Goal: Transaction & Acquisition: Purchase product/service

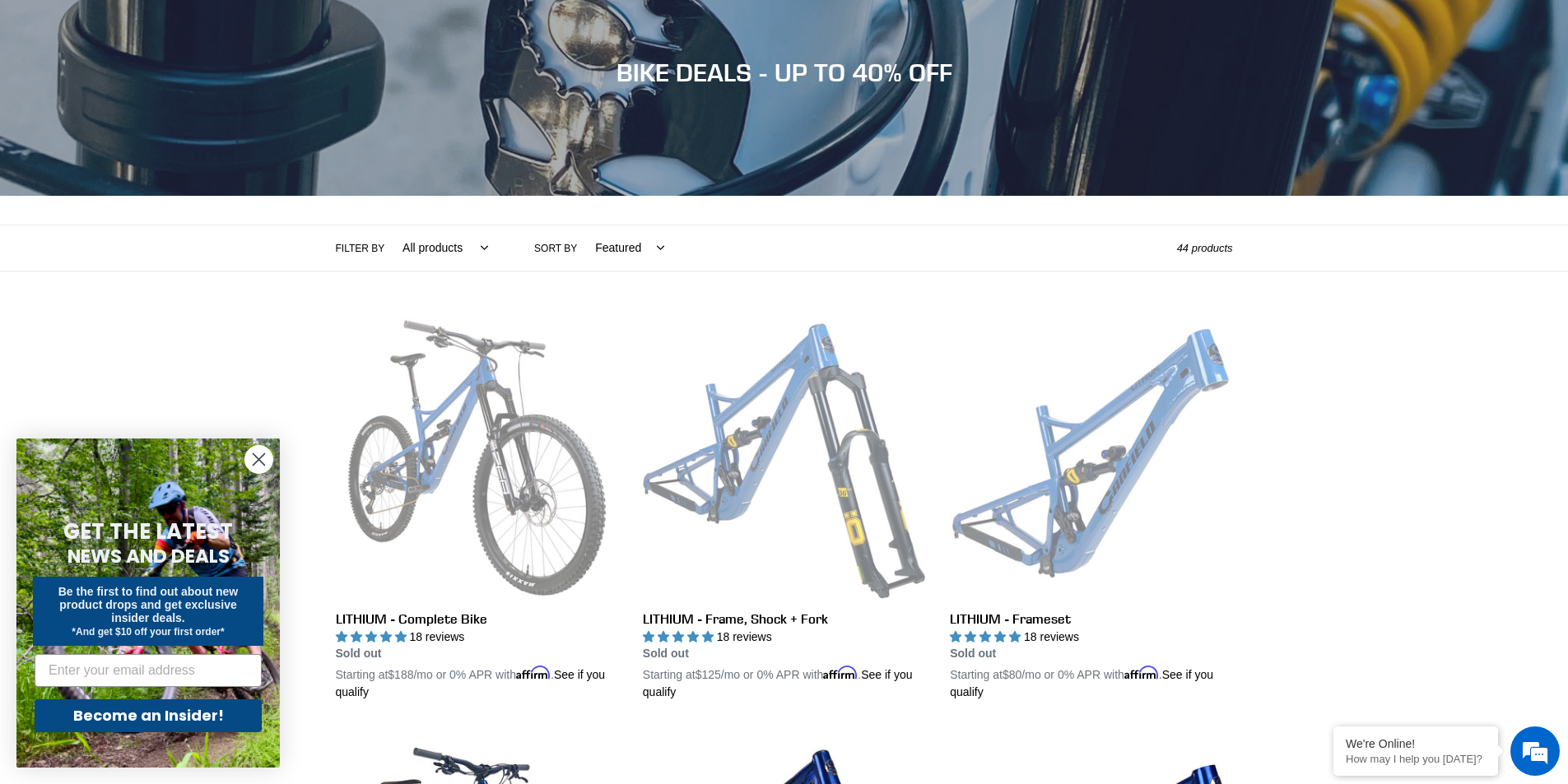
click at [256, 454] on circle "Close dialog" at bounding box center [259, 460] width 28 height 28
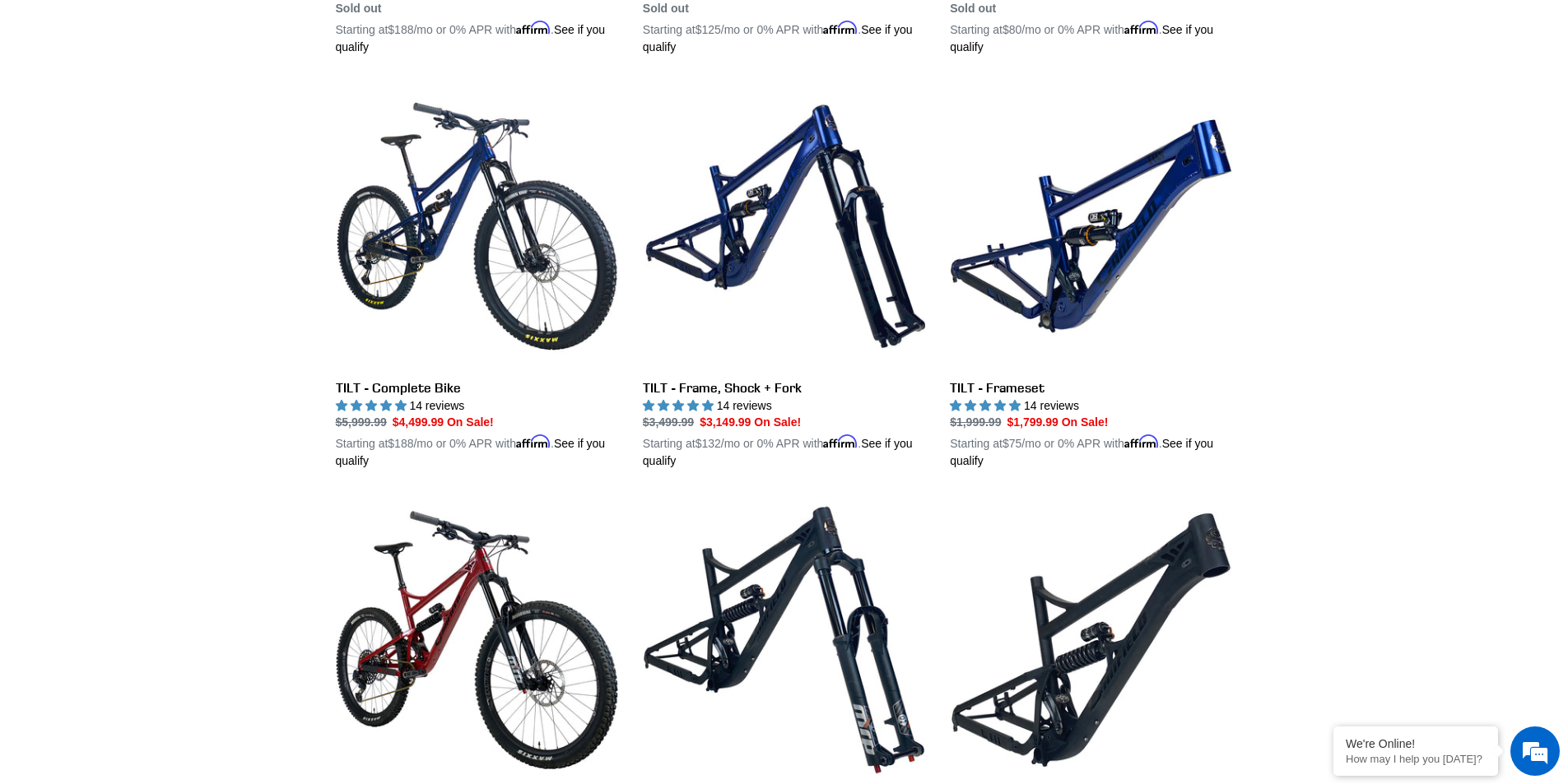
scroll to position [822, 0]
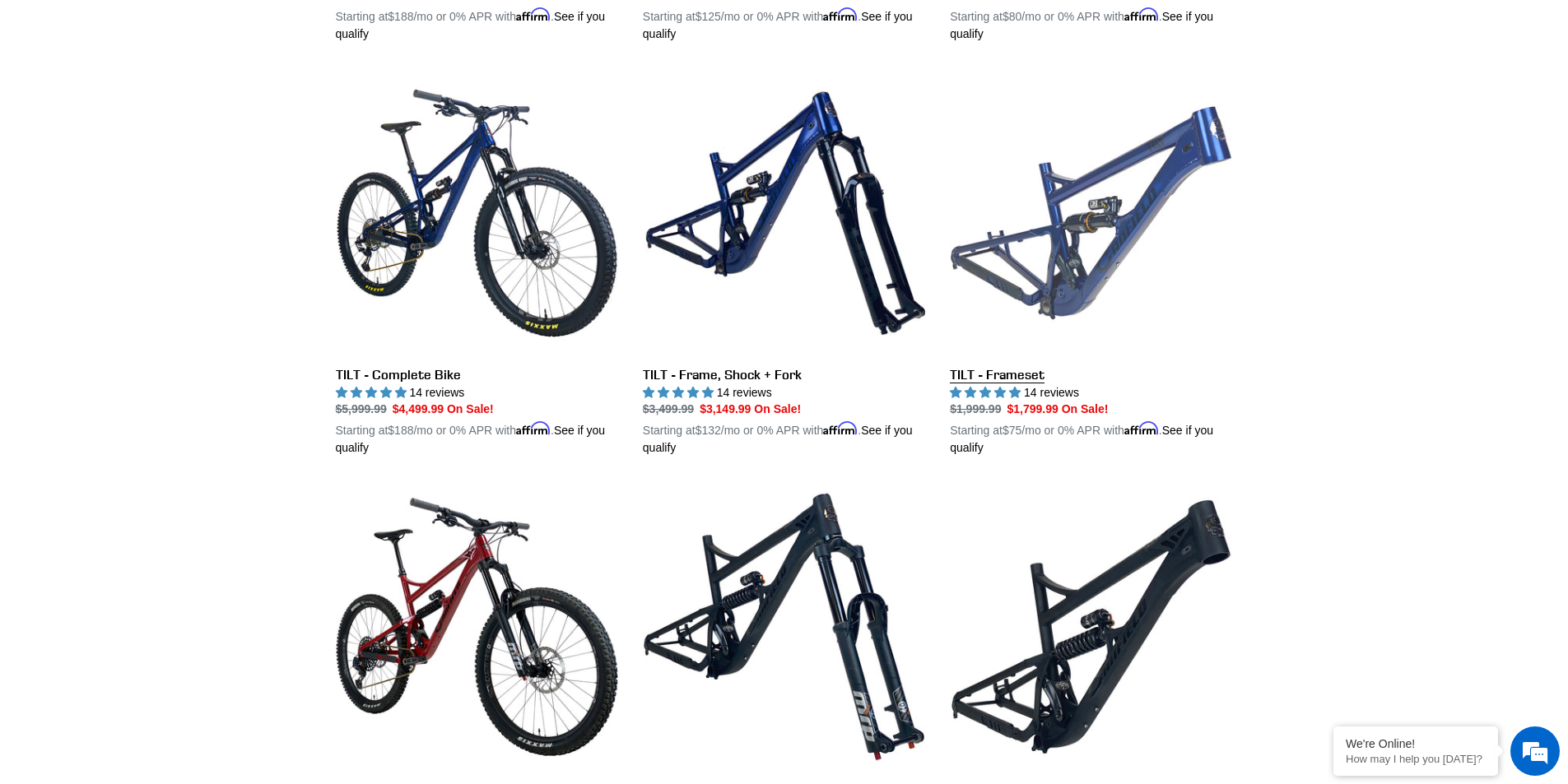
click at [1110, 252] on link "TILT - Frameset" at bounding box center [1090, 264] width 282 height 385
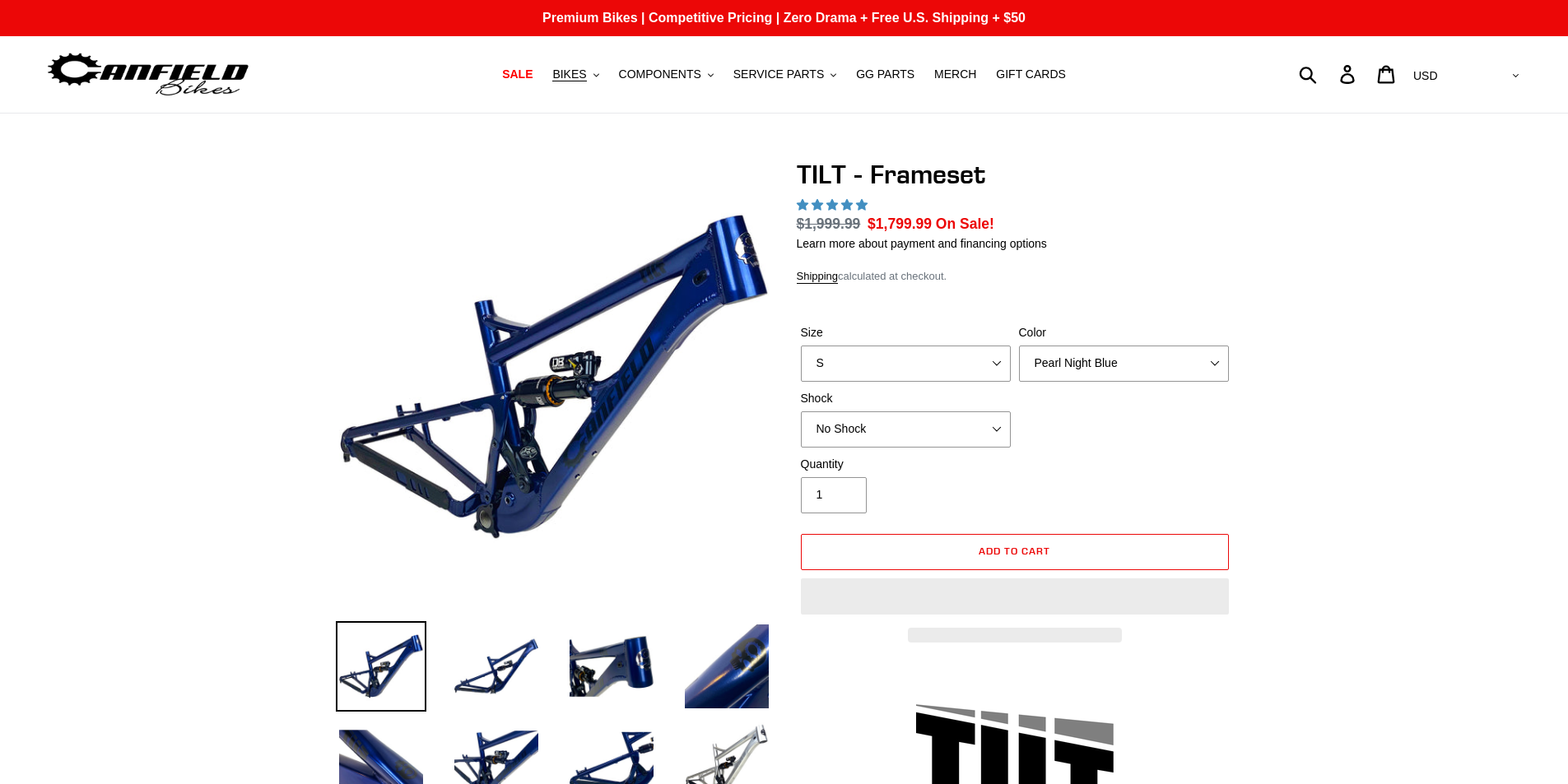
select select "highest-rating"
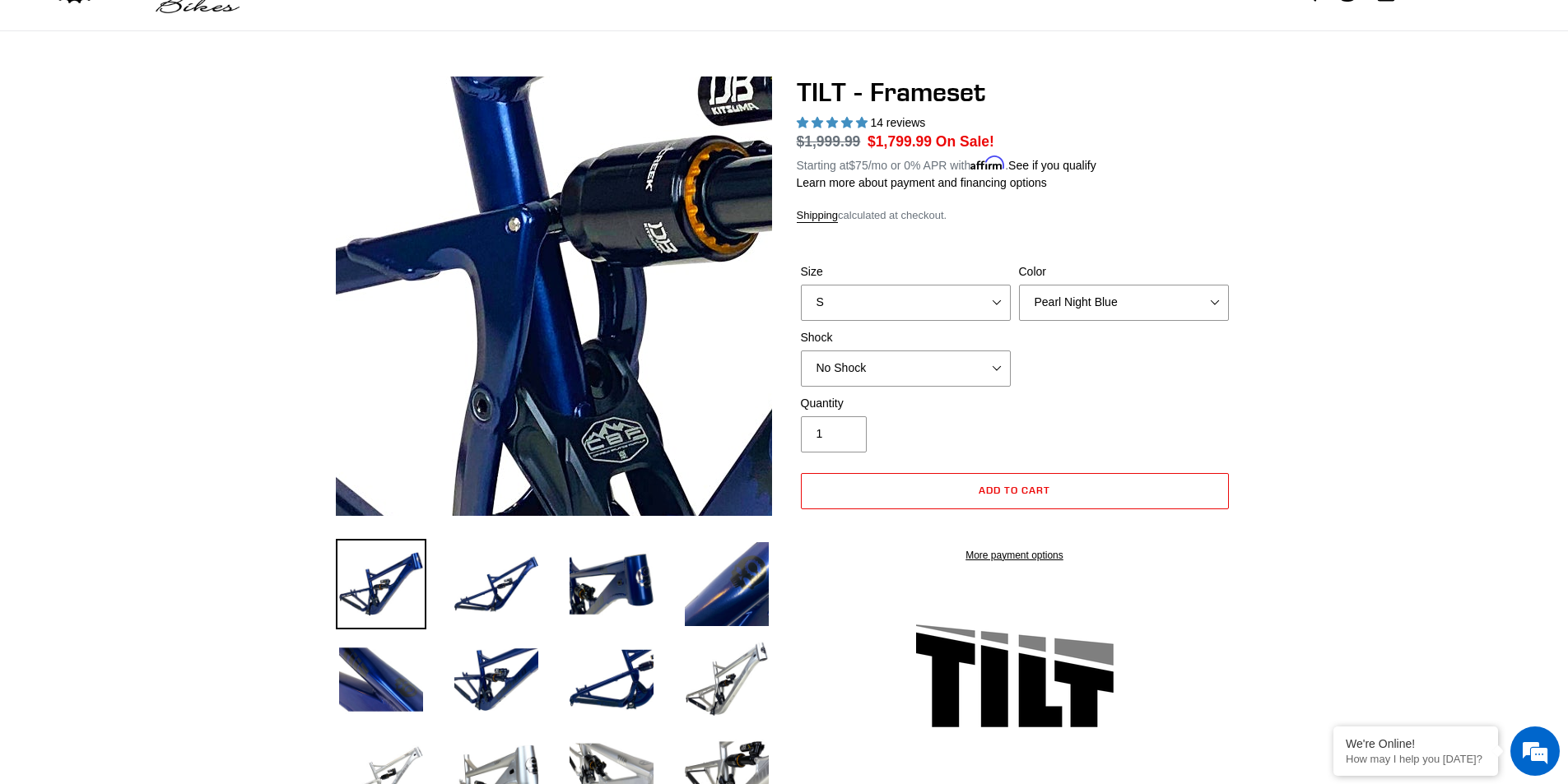
click at [497, 349] on img at bounding box center [715, 142] width 1685 height 1684
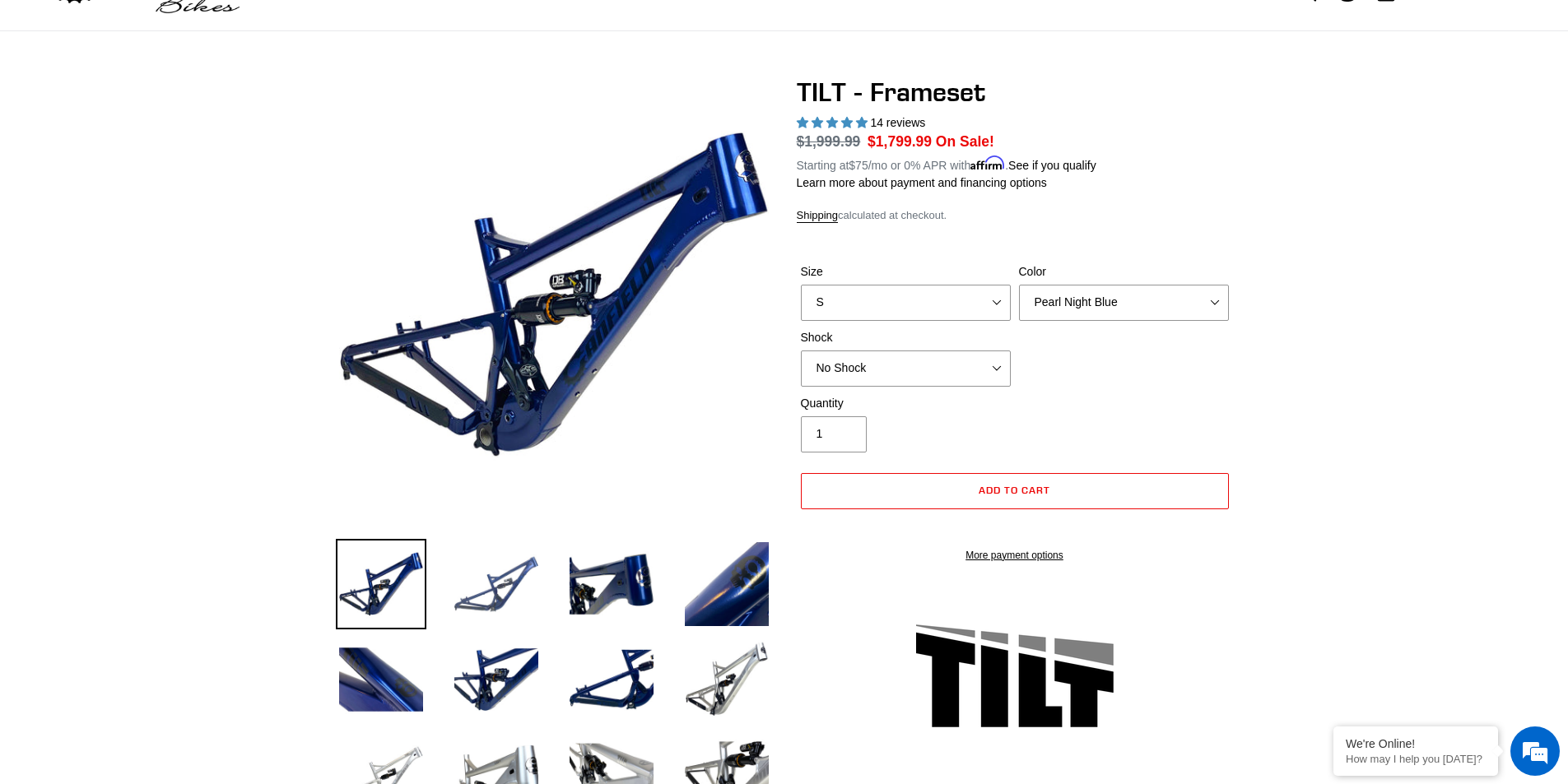
click at [484, 601] on img at bounding box center [496, 584] width 91 height 91
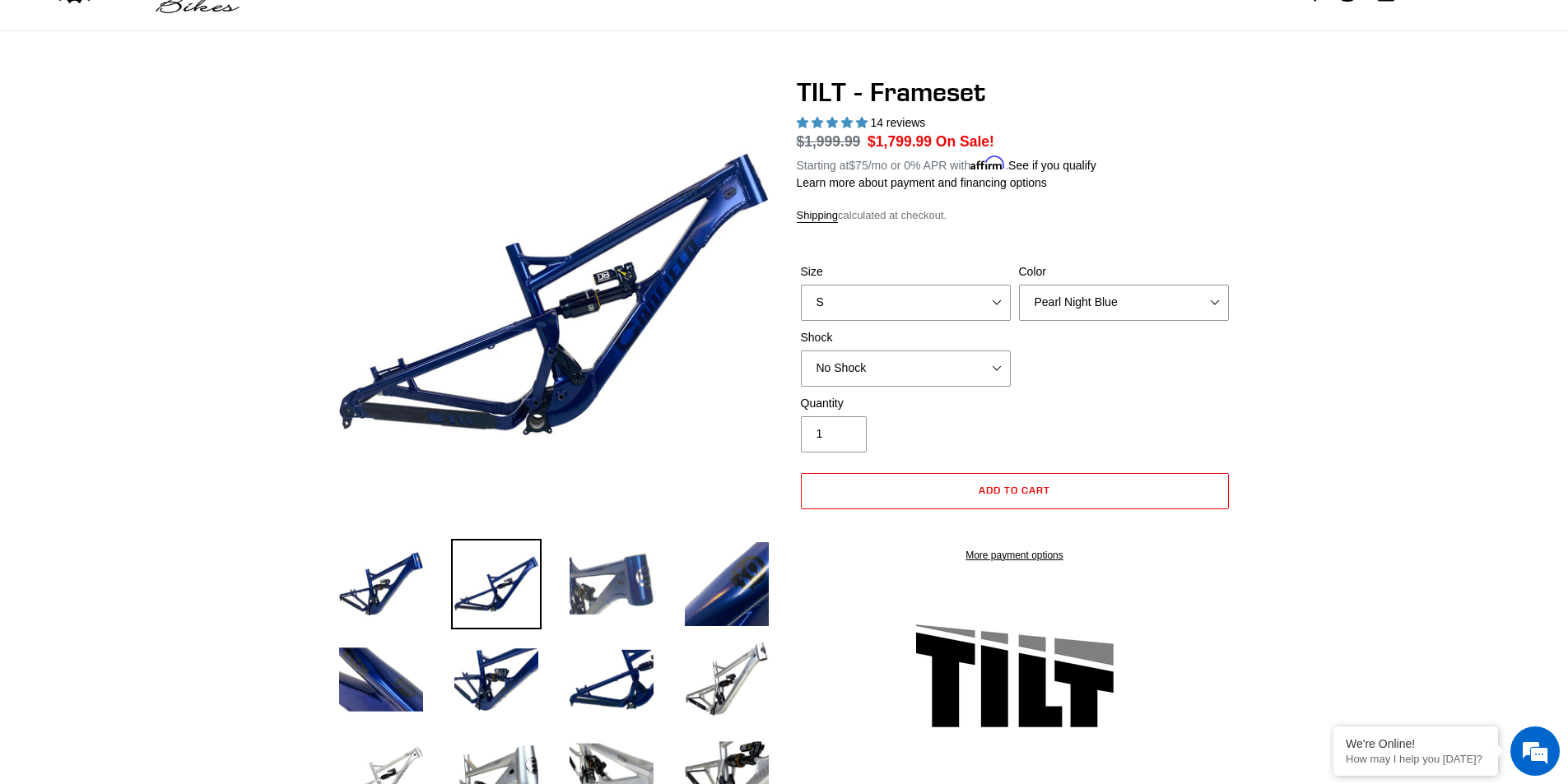
click at [591, 581] on img at bounding box center [612, 584] width 91 height 91
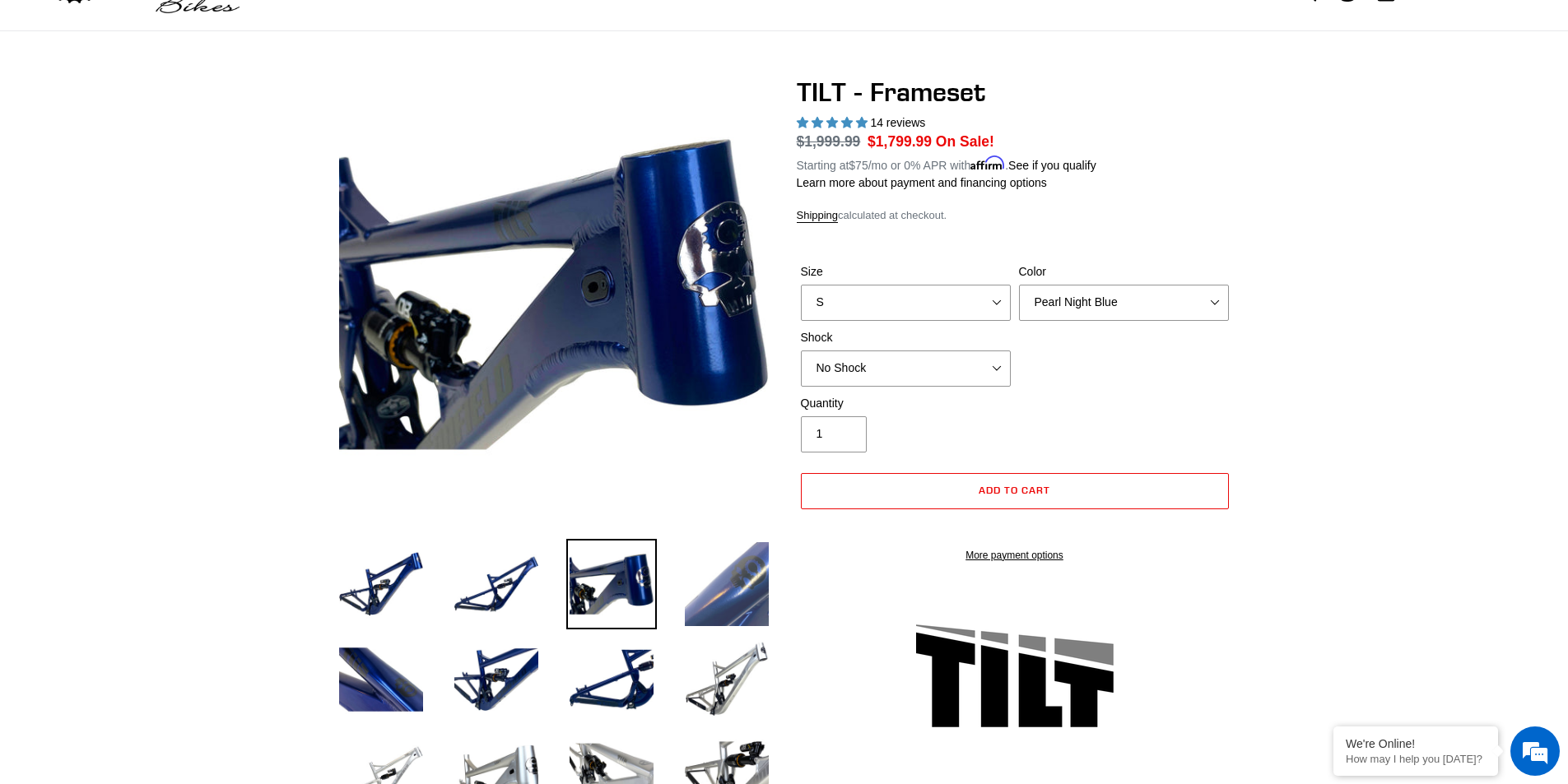
click at [725, 585] on img at bounding box center [727, 584] width 91 height 91
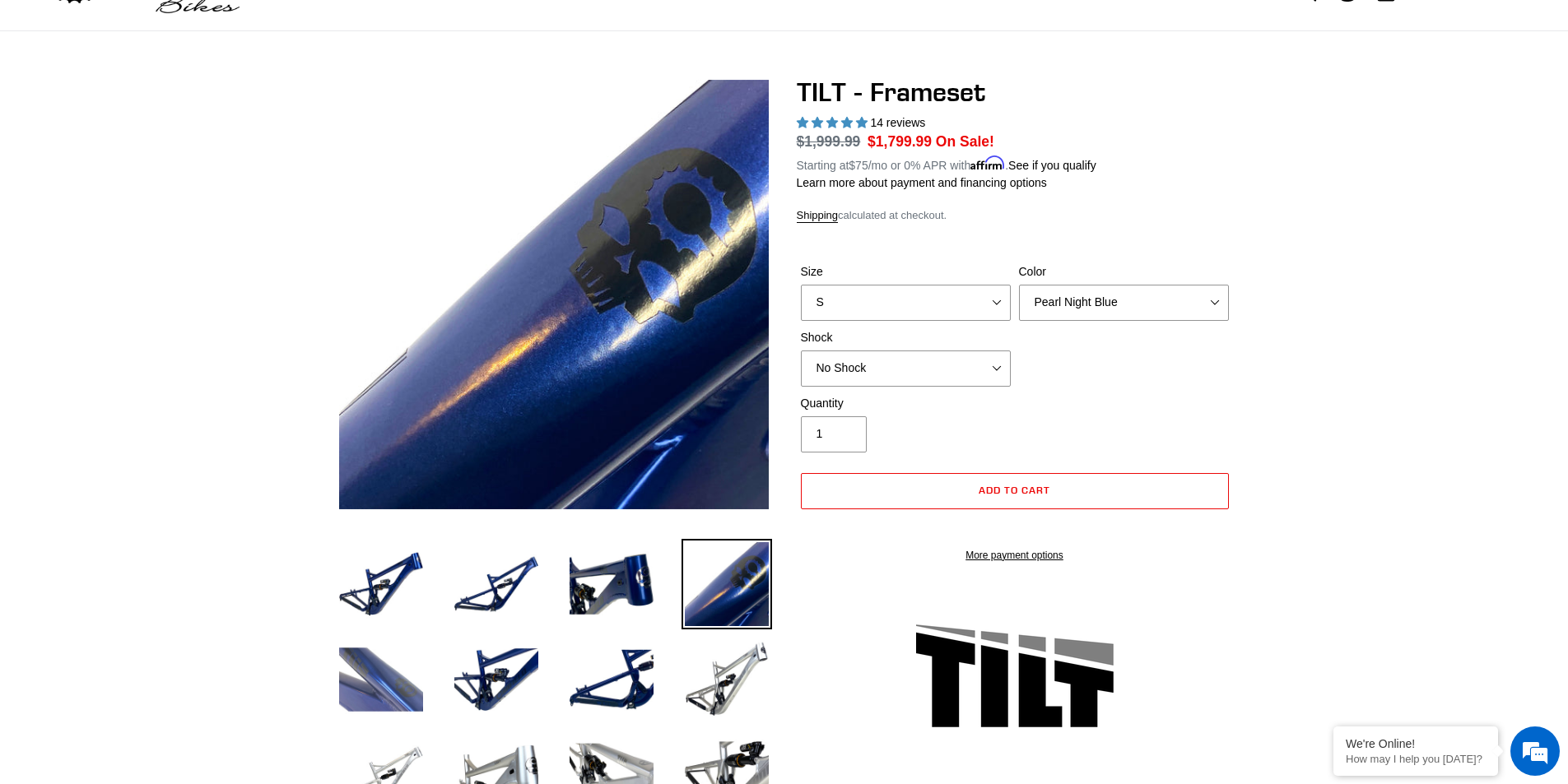
click at [371, 683] on img at bounding box center [382, 680] width 91 height 91
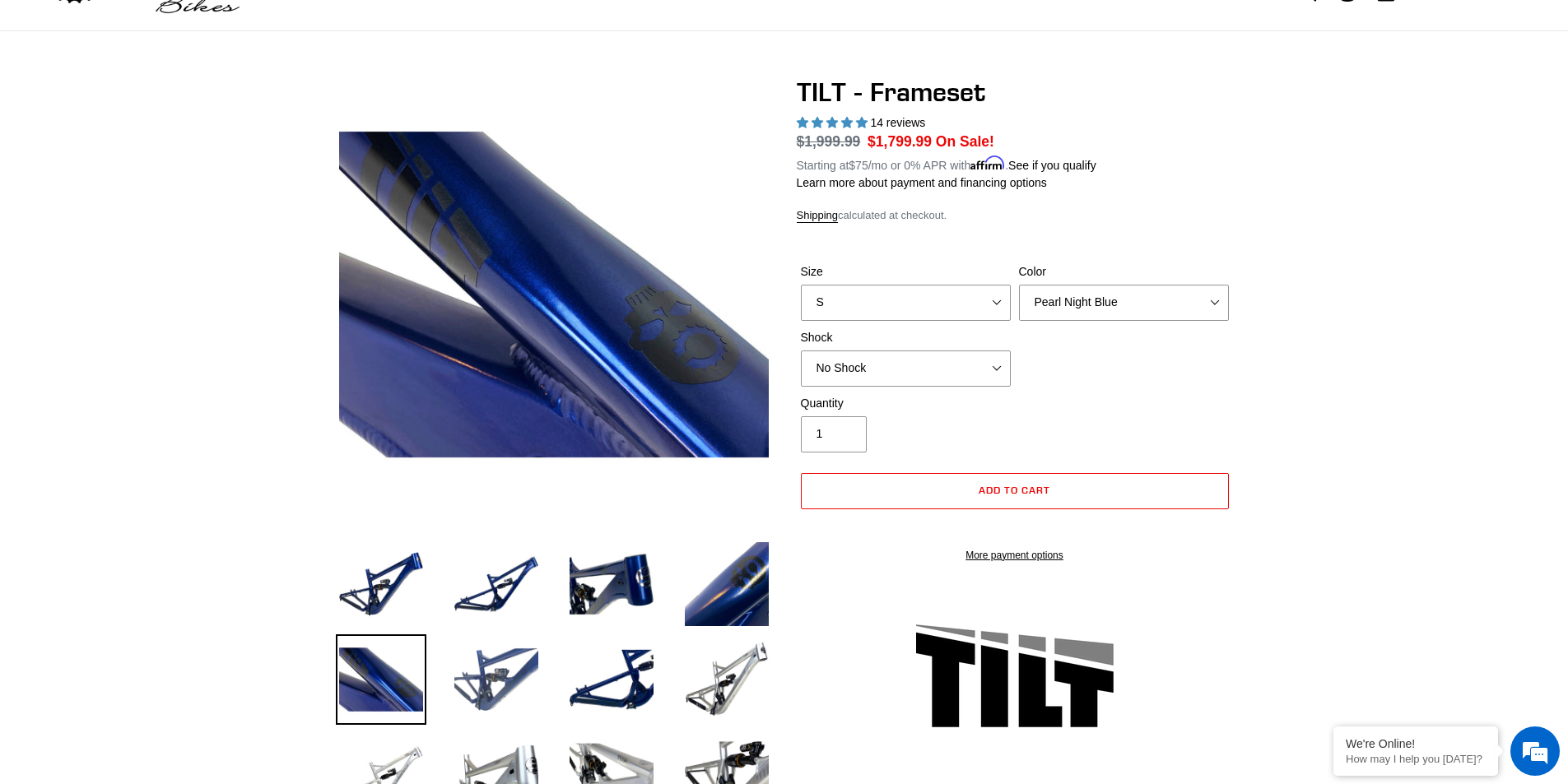
click at [503, 659] on img at bounding box center [496, 680] width 91 height 91
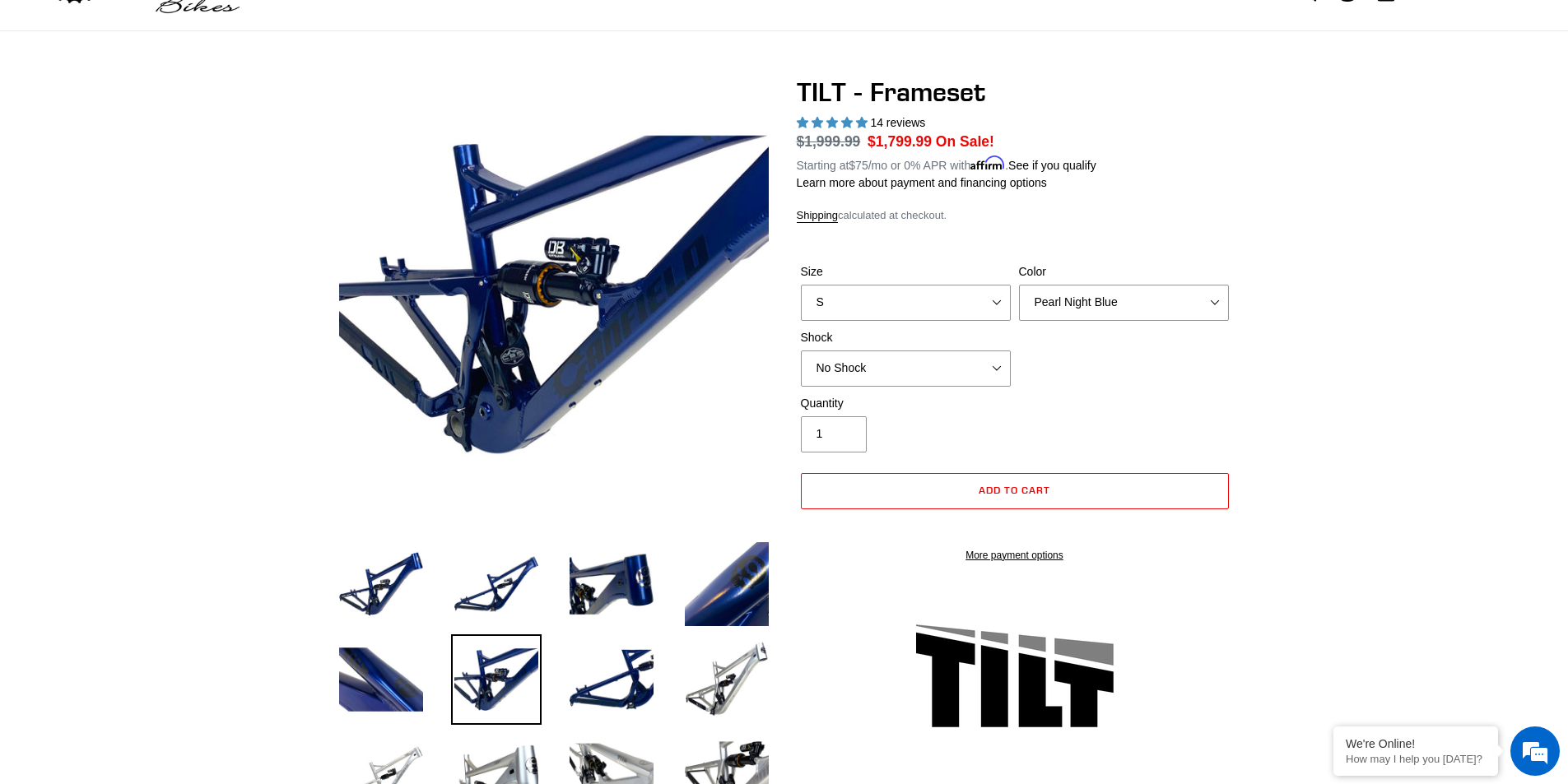
click at [659, 687] on li at bounding box center [714, 683] width 116 height 95
click at [615, 668] on img at bounding box center [612, 680] width 91 height 91
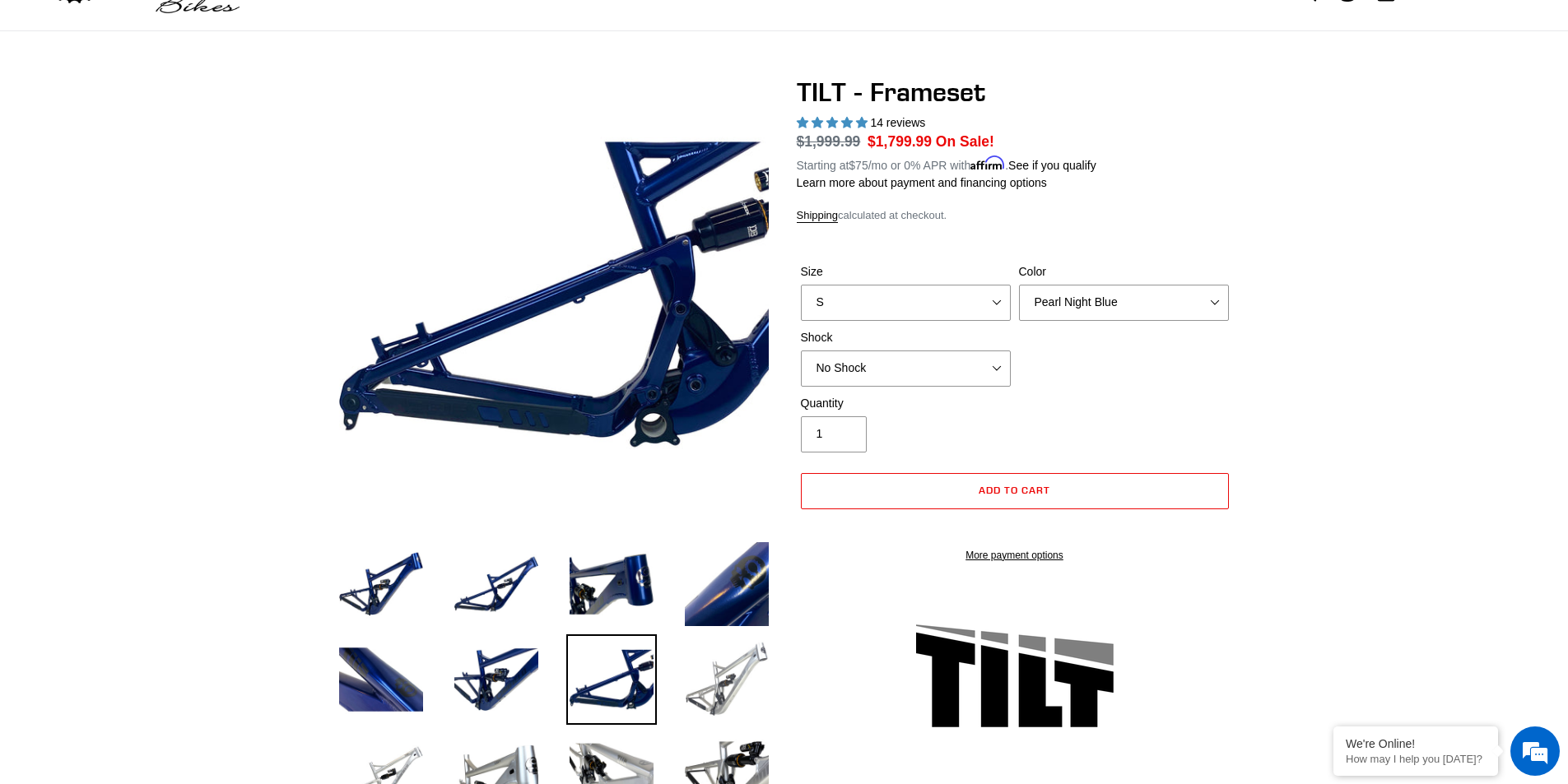
click at [702, 696] on img at bounding box center [727, 680] width 91 height 91
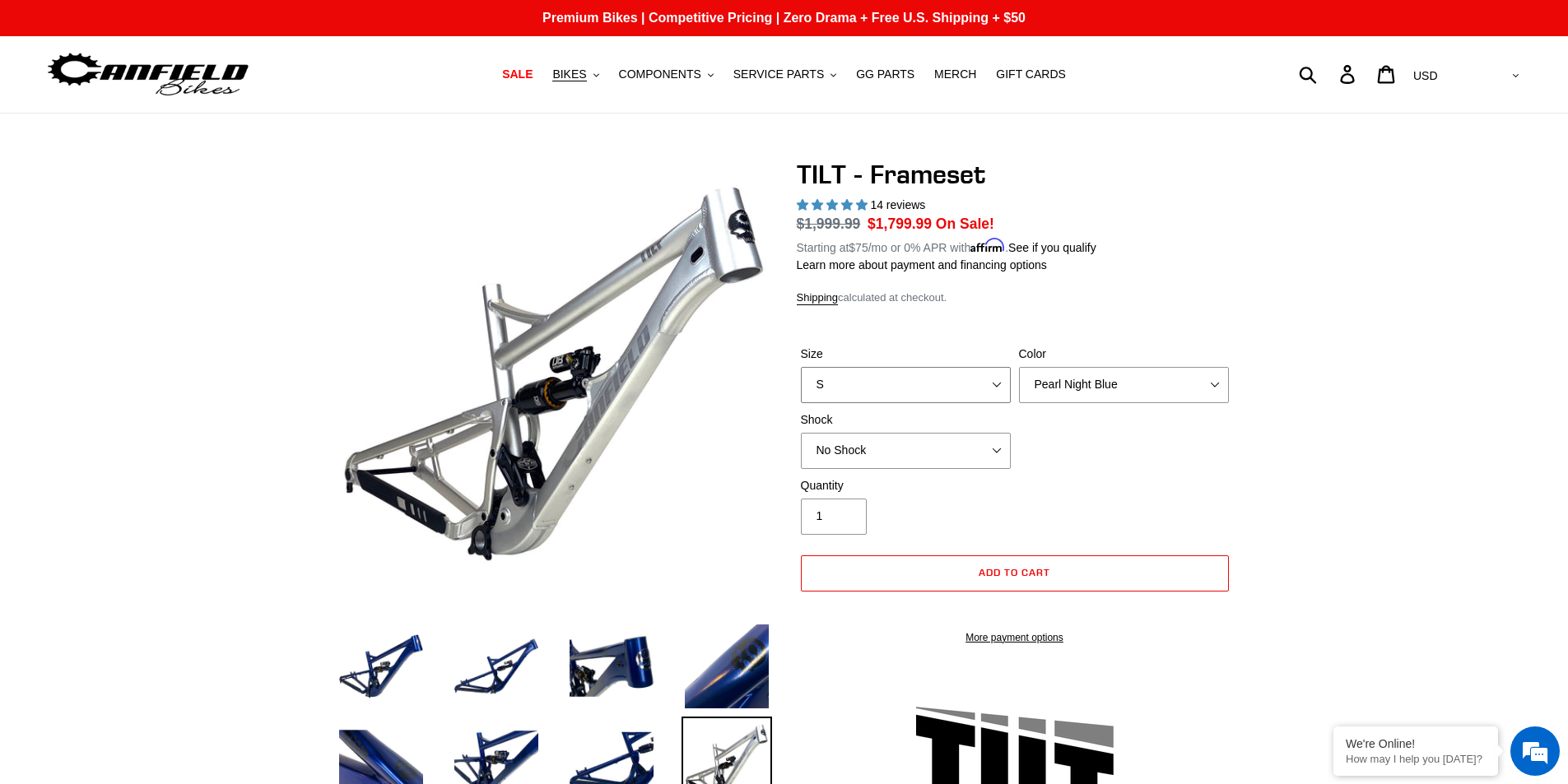
click at [992, 380] on select "S M L XL" at bounding box center [905, 385] width 210 height 36
select select "M"
click at [800, 367] on select "S M L XL" at bounding box center [905, 385] width 210 height 36
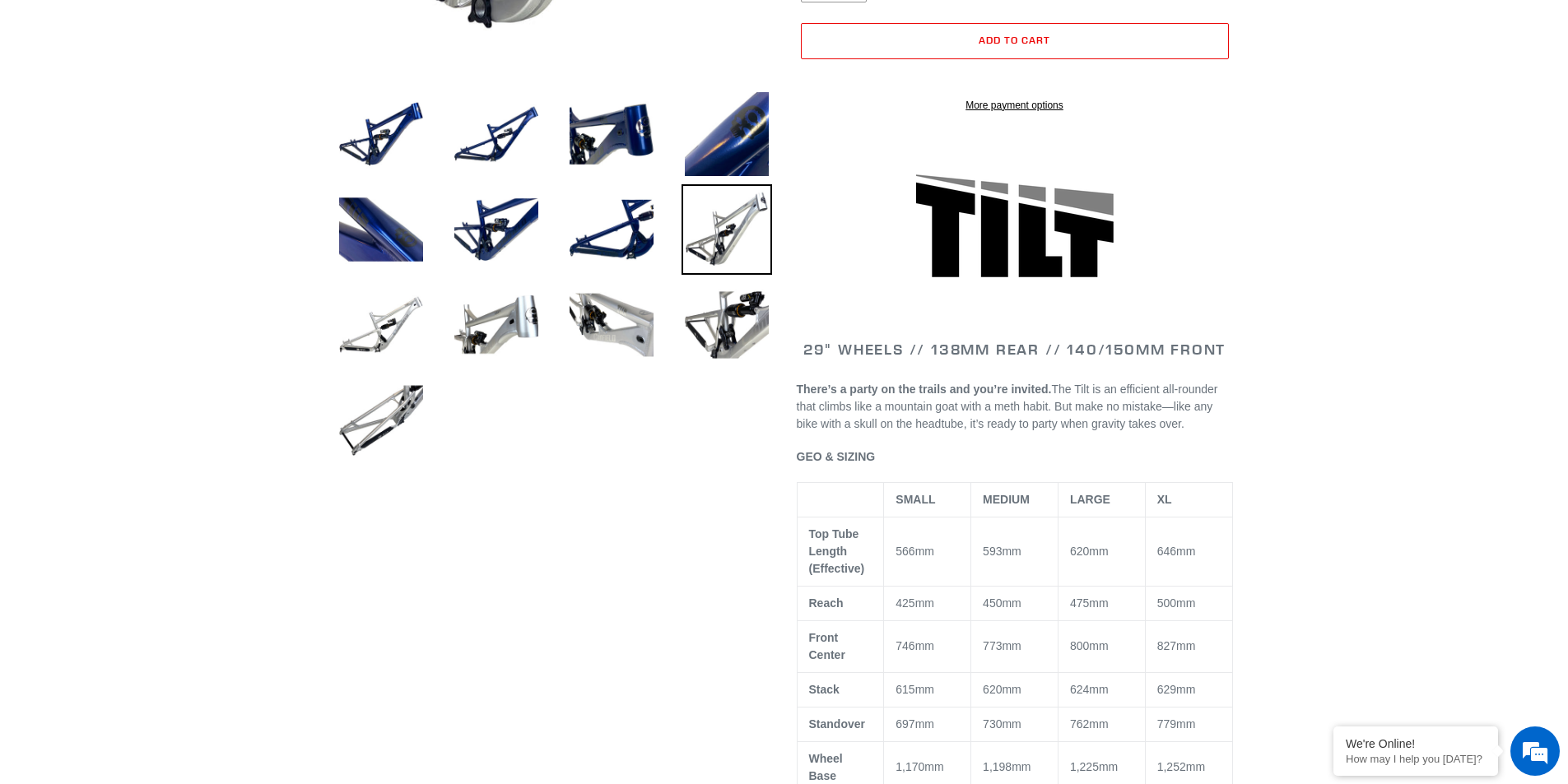
scroll to position [576, 0]
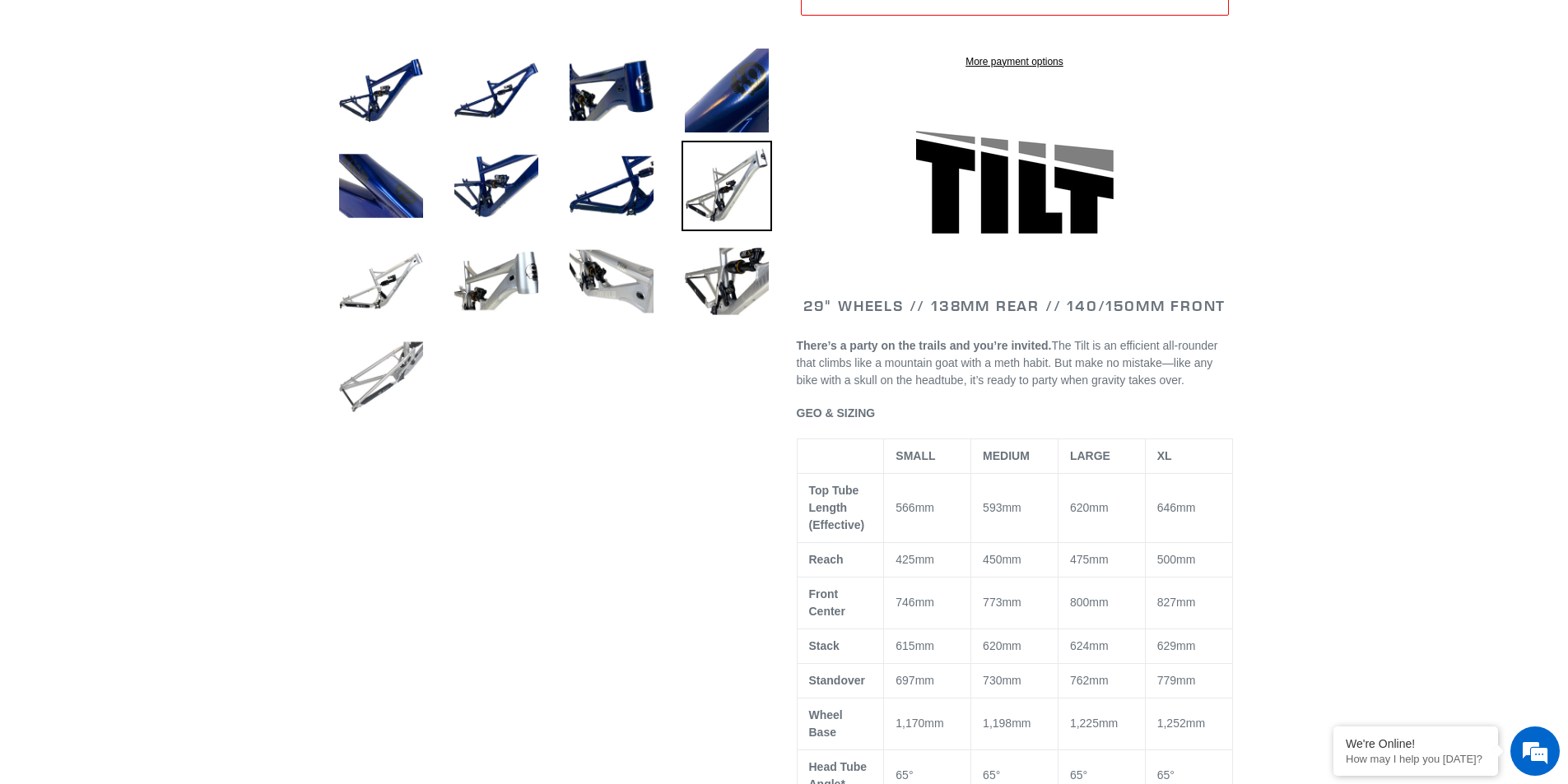
click at [409, 358] on img at bounding box center [382, 377] width 91 height 91
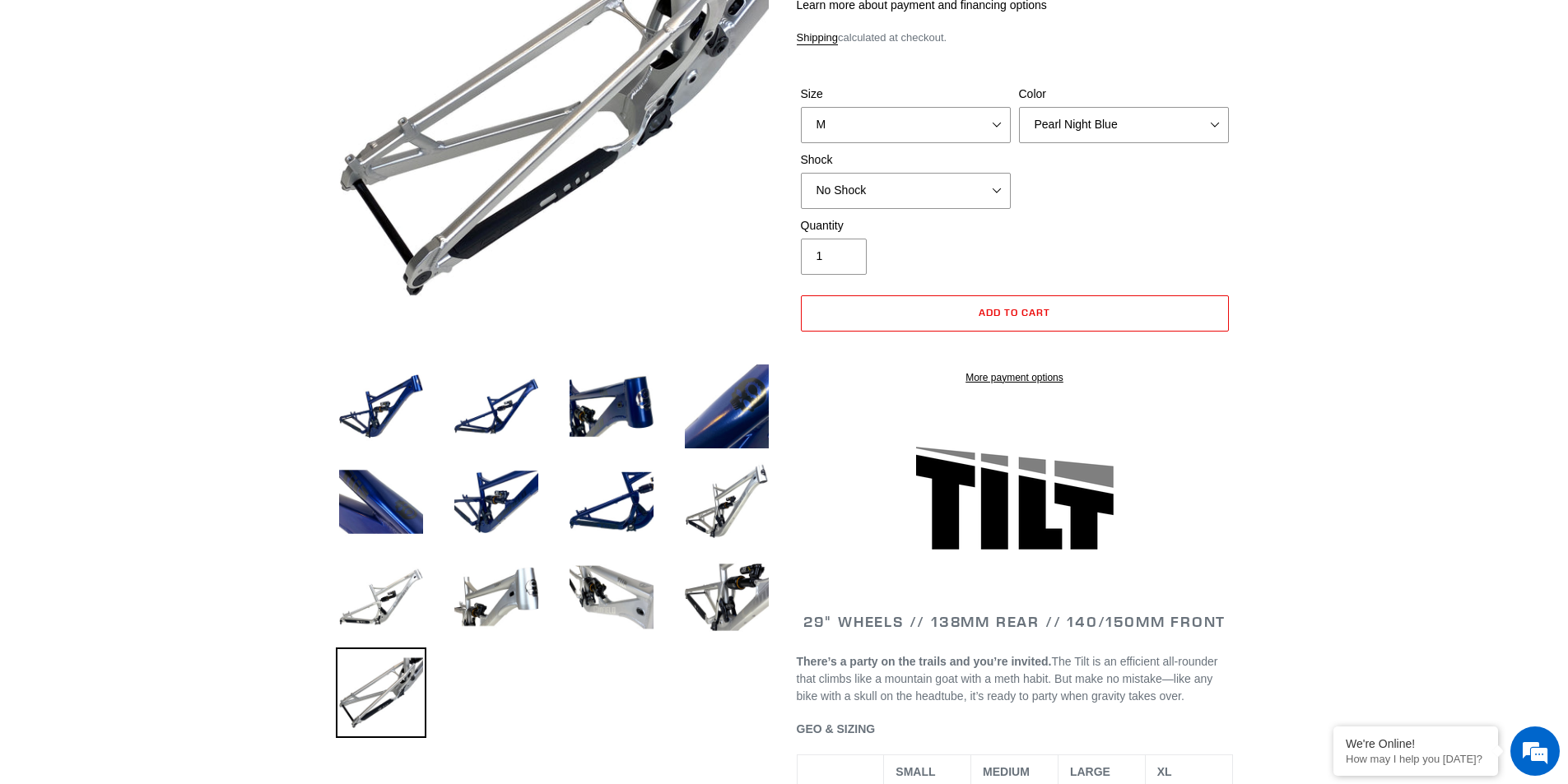
scroll to position [0, 0]
